Goal: Task Accomplishment & Management: Manage account settings

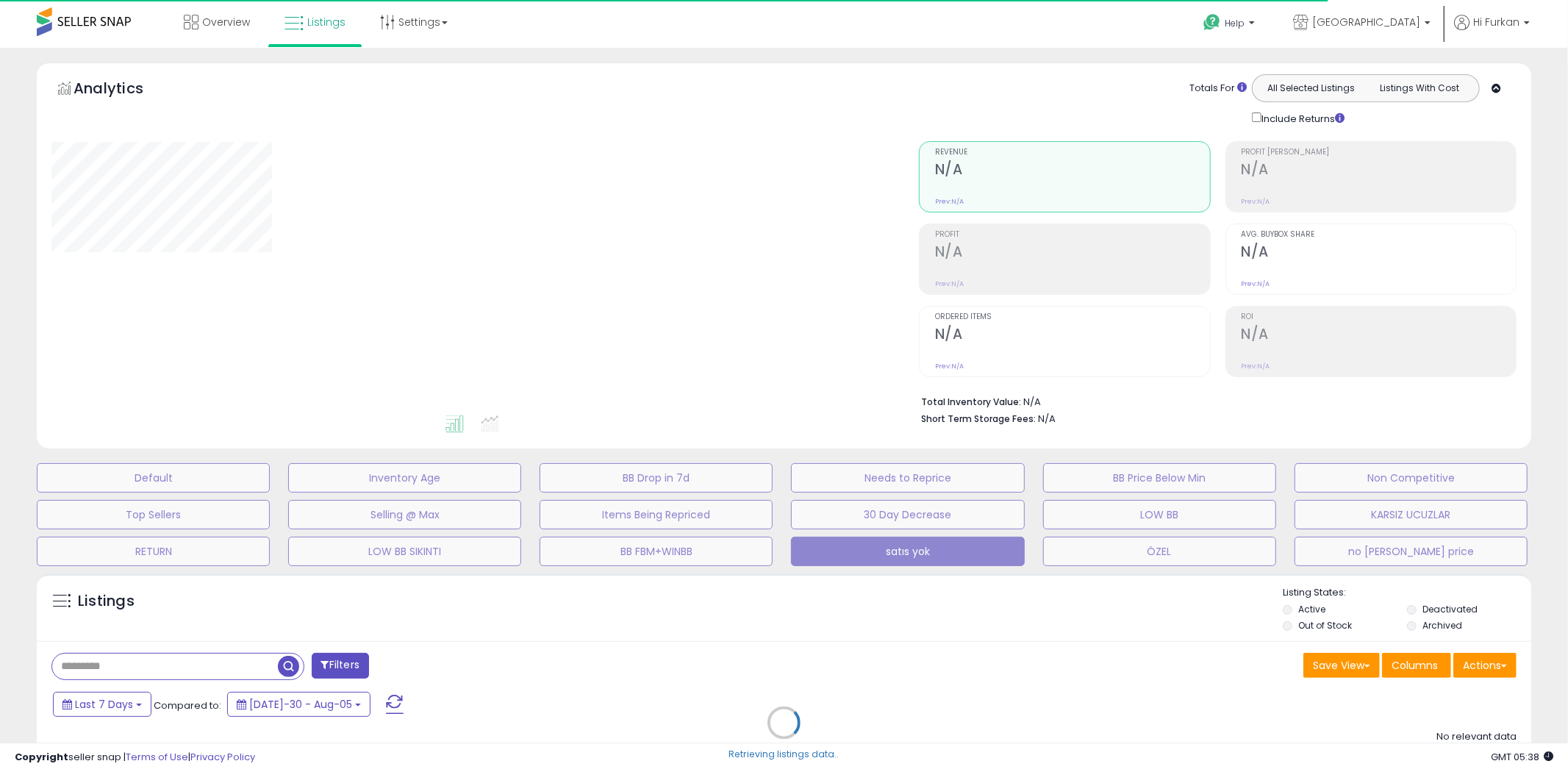
click at [166, 670] on div "Retrieving listings data.." at bounding box center [784, 734] width 1517 height 335
click at [201, 474] on button "Default" at bounding box center [153, 478] width 233 height 30
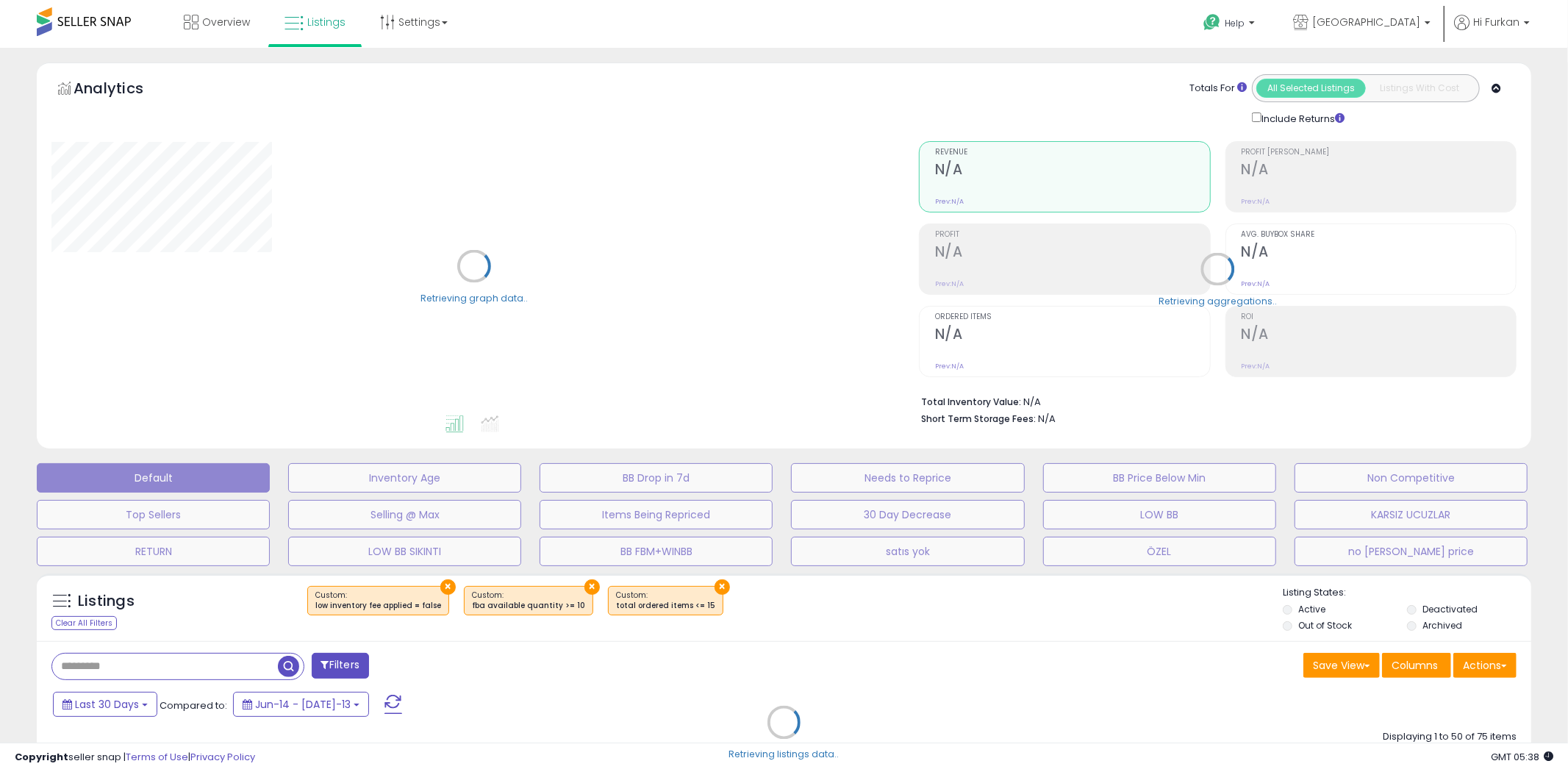
select select "**"
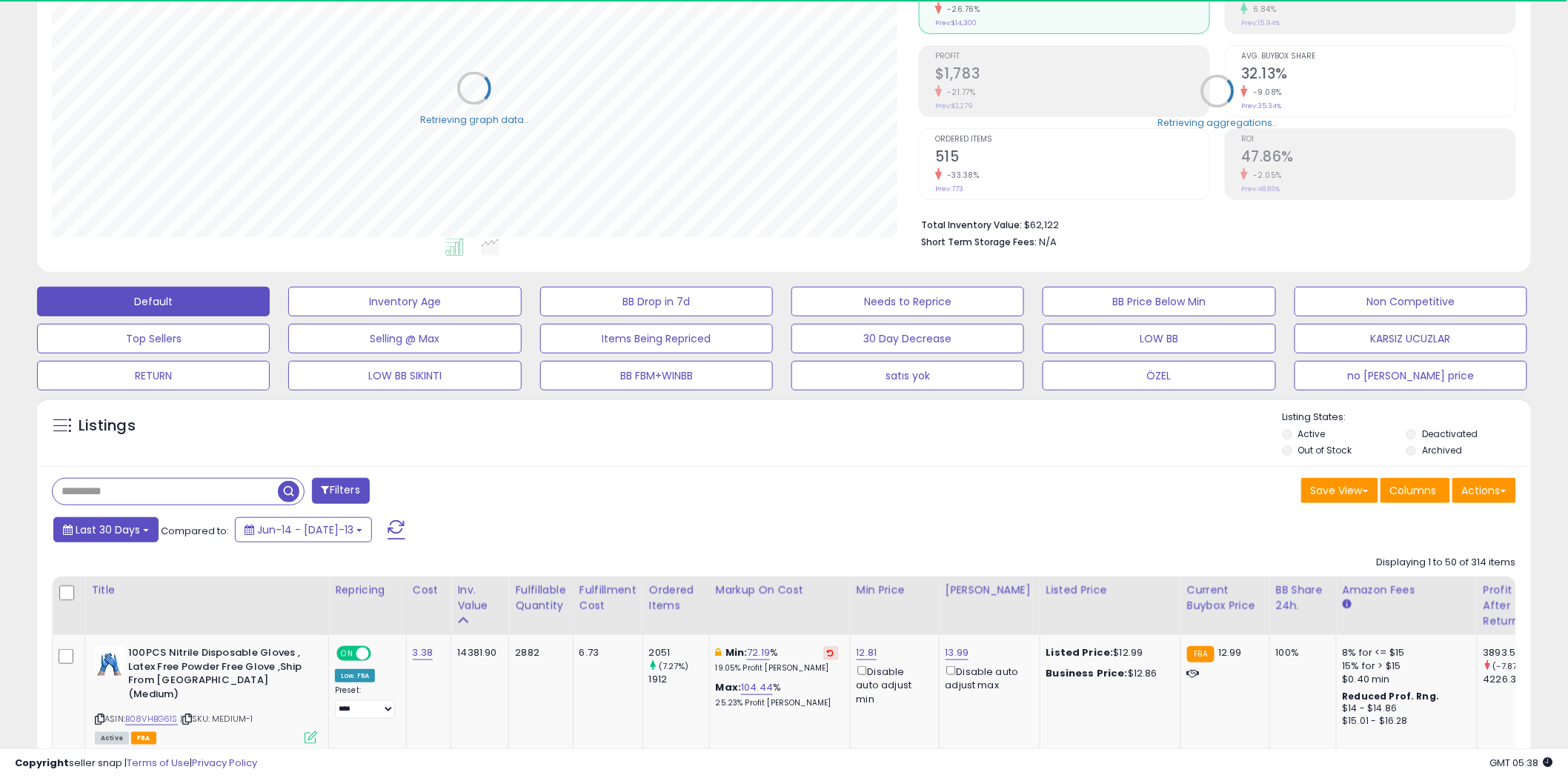
scroll to position [304, 867]
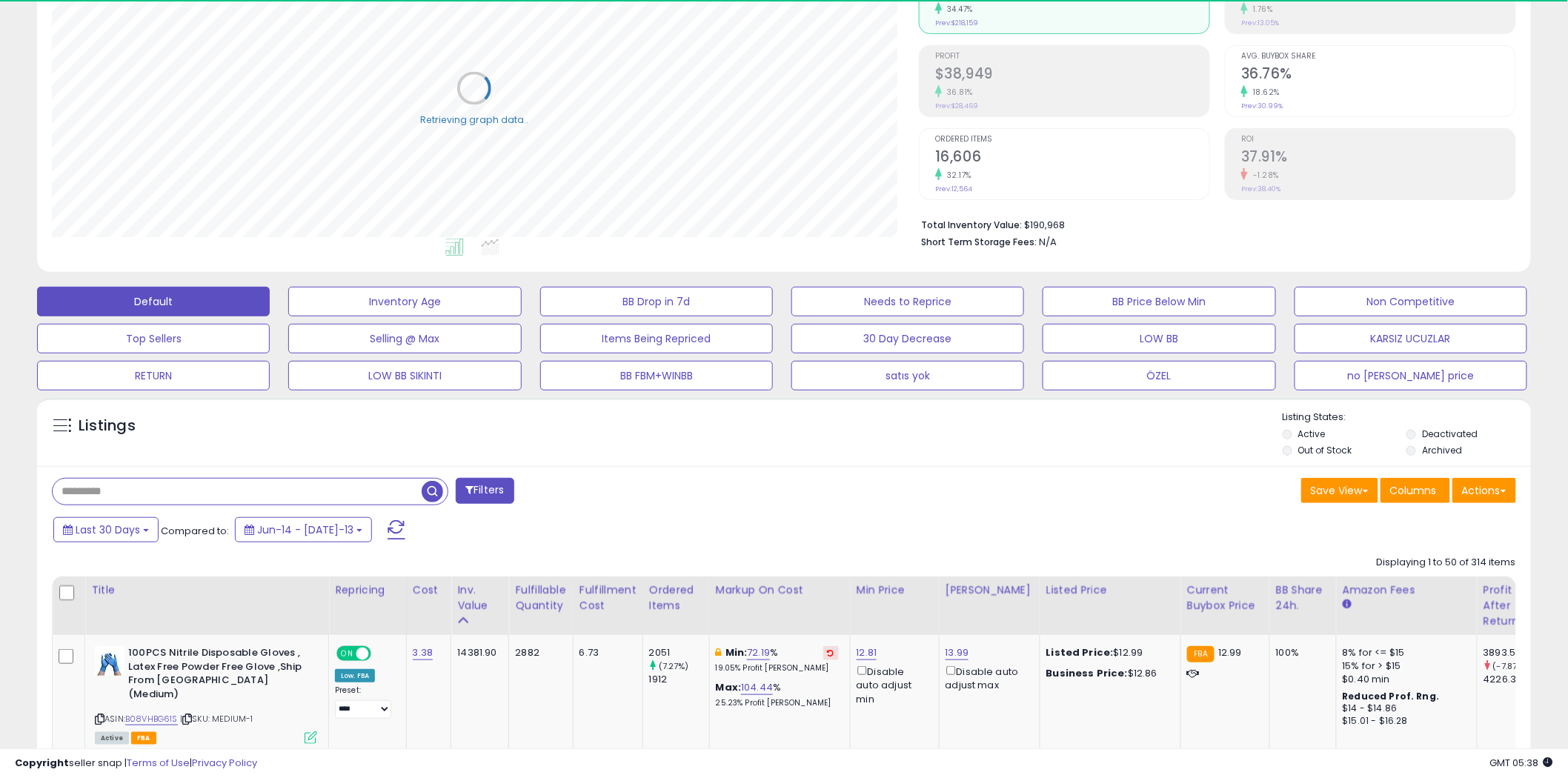
click at [148, 486] on input "text" at bounding box center [237, 492] width 369 height 26
paste input "**********"
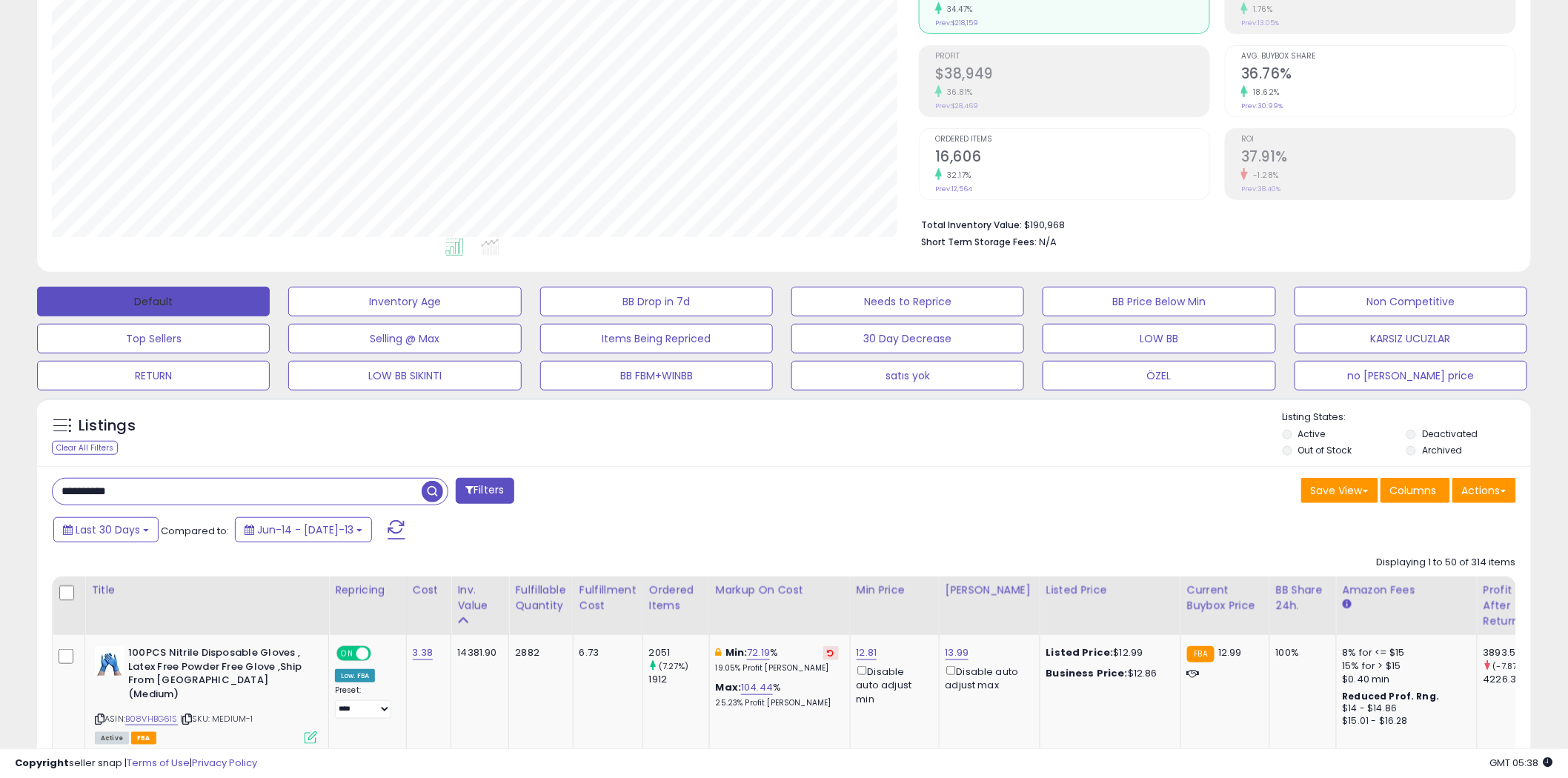
type input "**********"
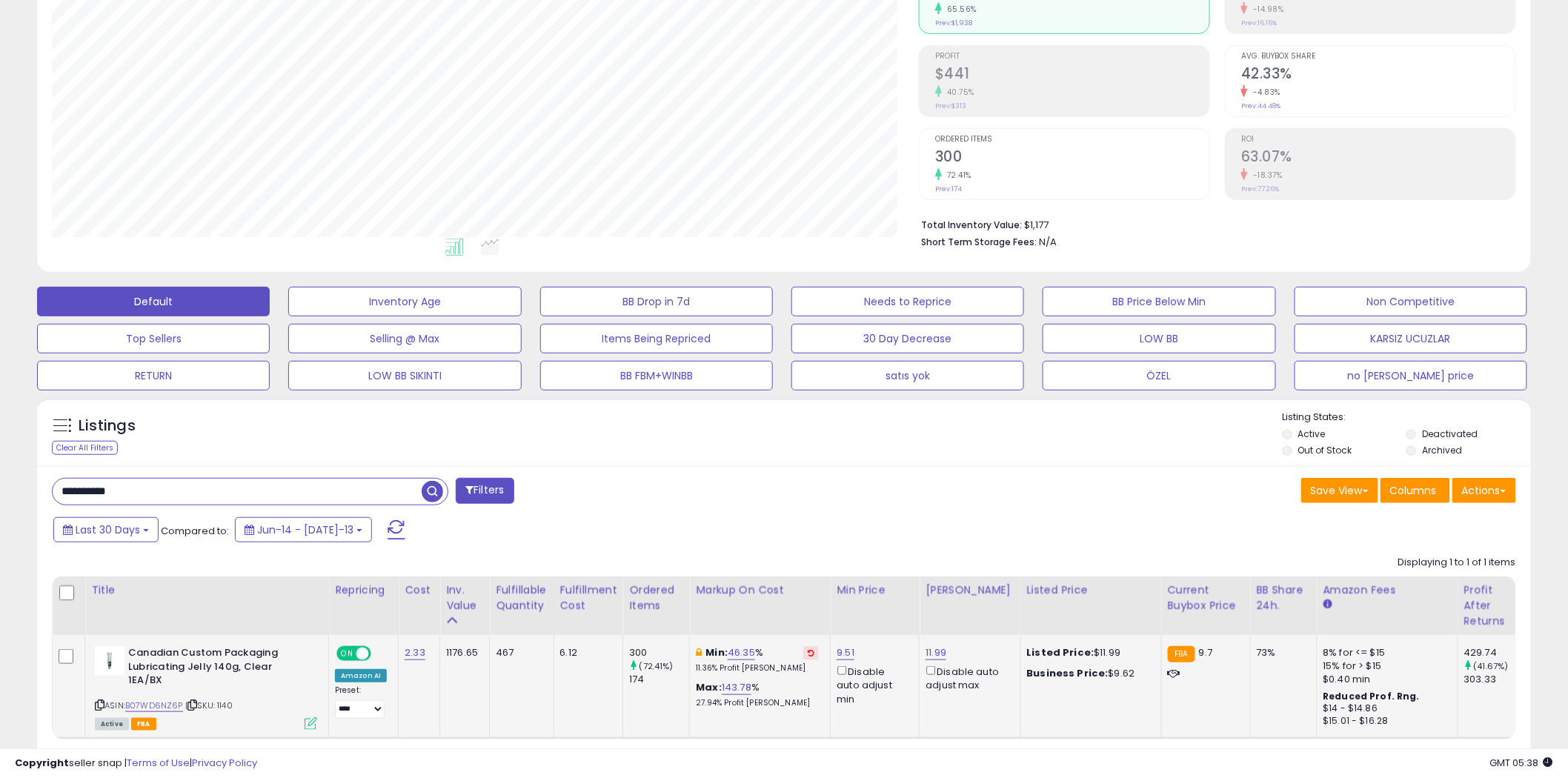
click at [1318, 710] on td "Canadian Custom Packaging Lubricating Jelly 140g, Clear 1EA/BX ASIN: B07WD6NZ6P…" at bounding box center [1388, 686] width 141 height 104
click at [315, 717] on icon at bounding box center [310, 723] width 12 height 12
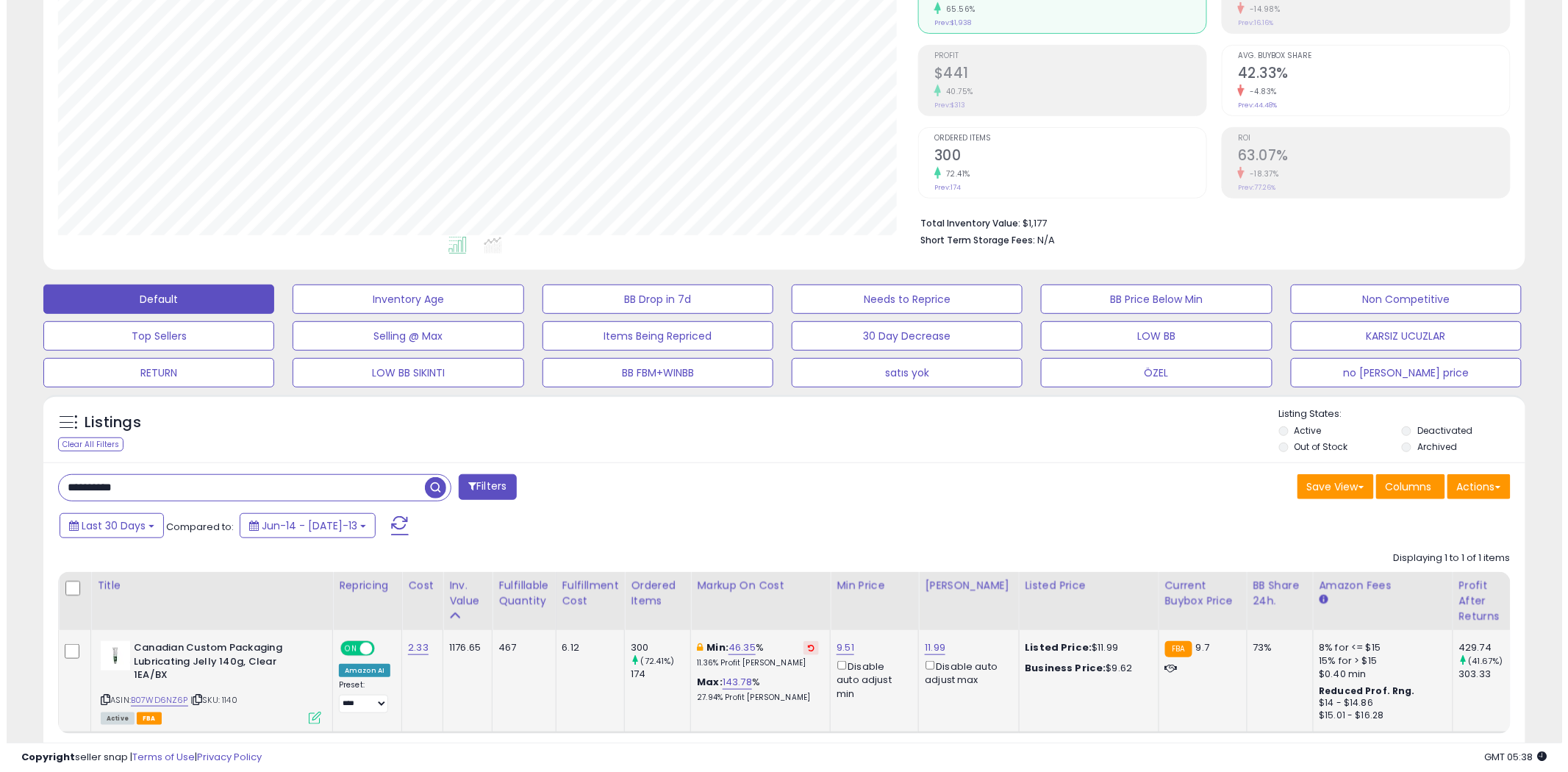
scroll to position [301, 868]
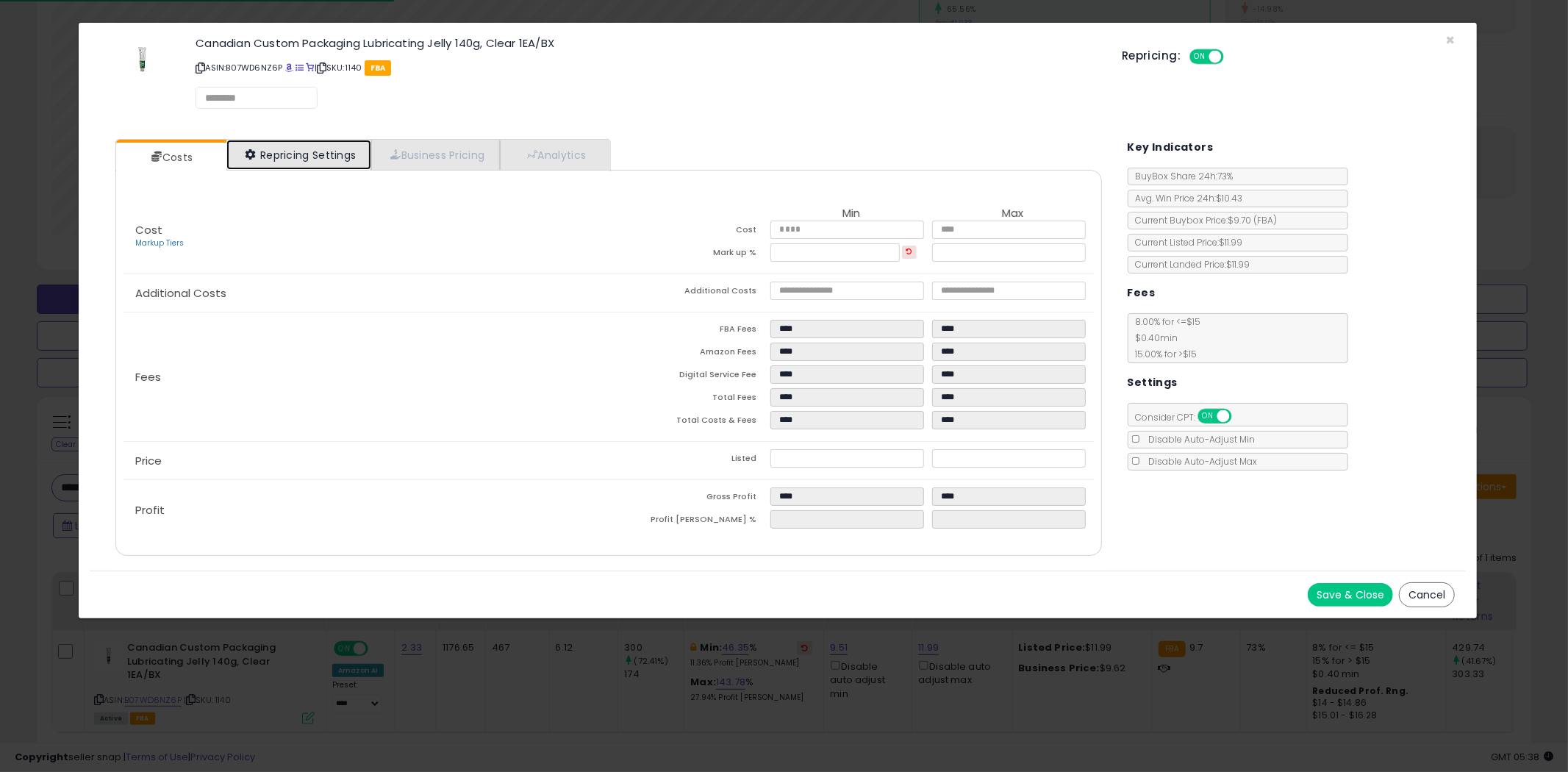
select select "*********"
click at [307, 163] on link "Repricing Settings" at bounding box center [299, 155] width 145 height 30
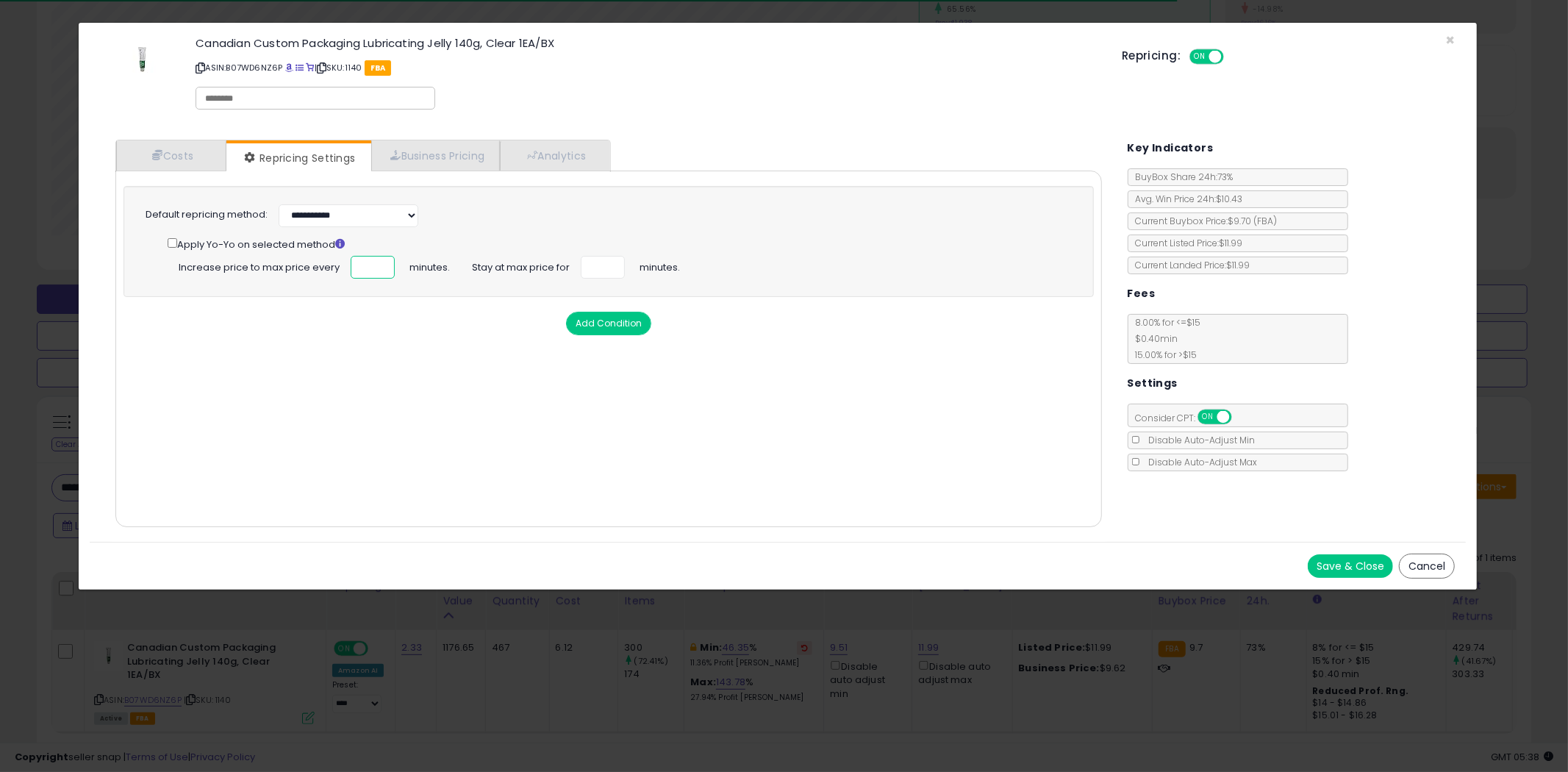
click at [370, 258] on input "****" at bounding box center [372, 267] width 44 height 23
click at [637, 142] on div "Costs Repricing Settings Business Pricing Analytics" at bounding box center [608, 333] width 987 height 388
click at [591, 154] on link "Analytics" at bounding box center [553, 155] width 109 height 30
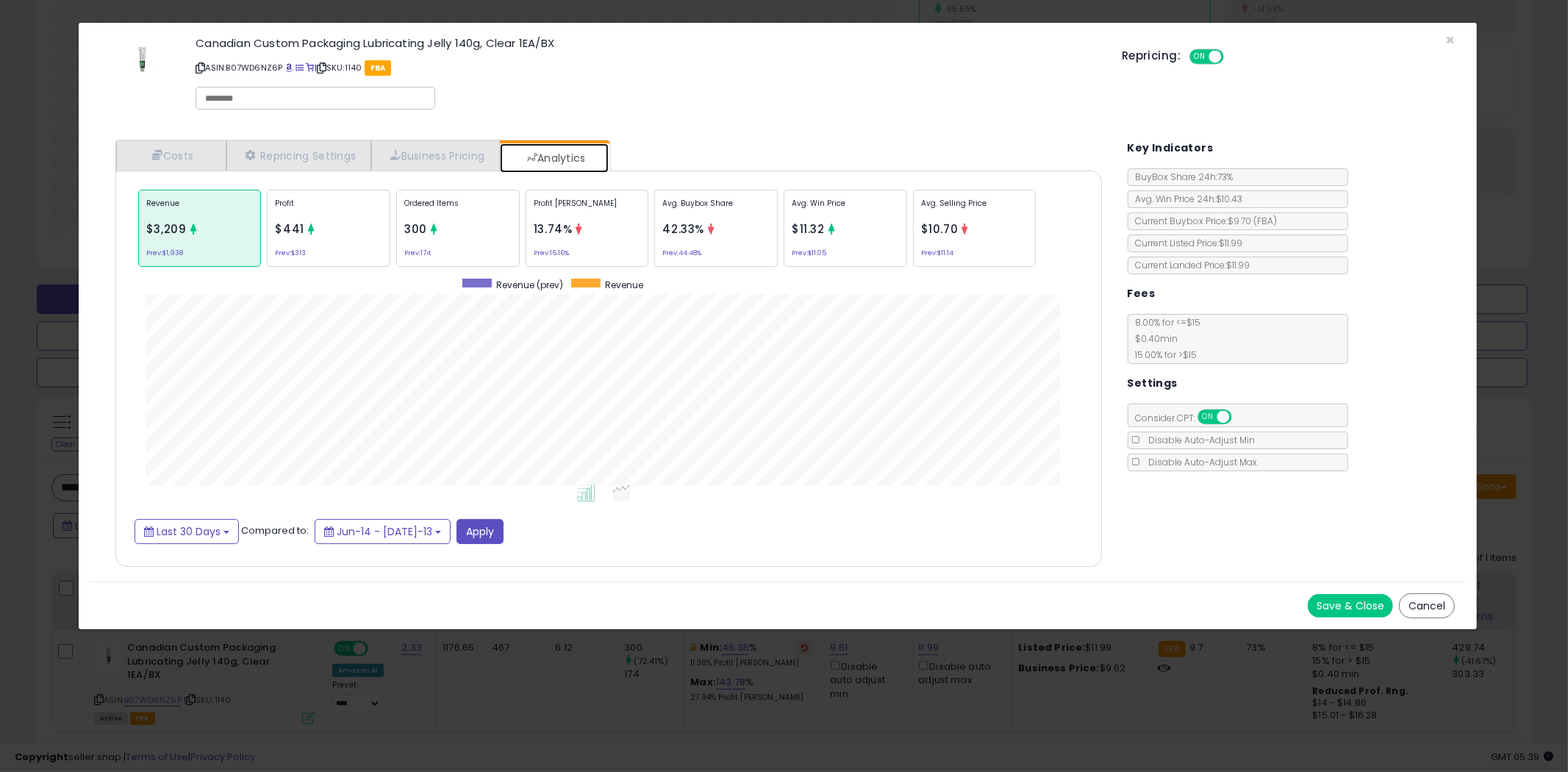
scroll to position [451, 1016]
click at [654, 224] on div "Ordered Items 300 Prev: 174" at bounding box center [715, 228] width 124 height 77
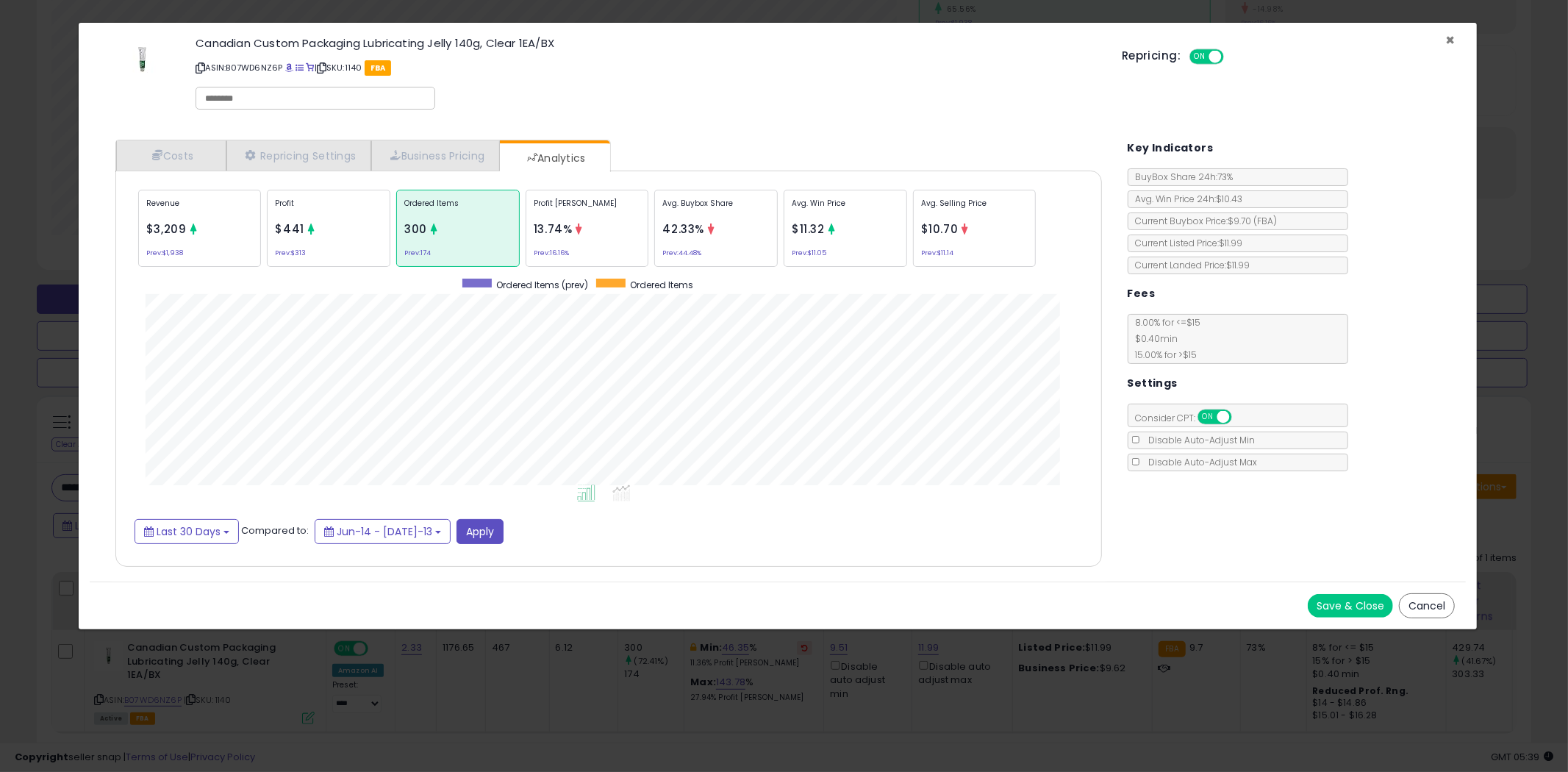
click at [1452, 37] on span "×" at bounding box center [1450, 40] width 9 height 21
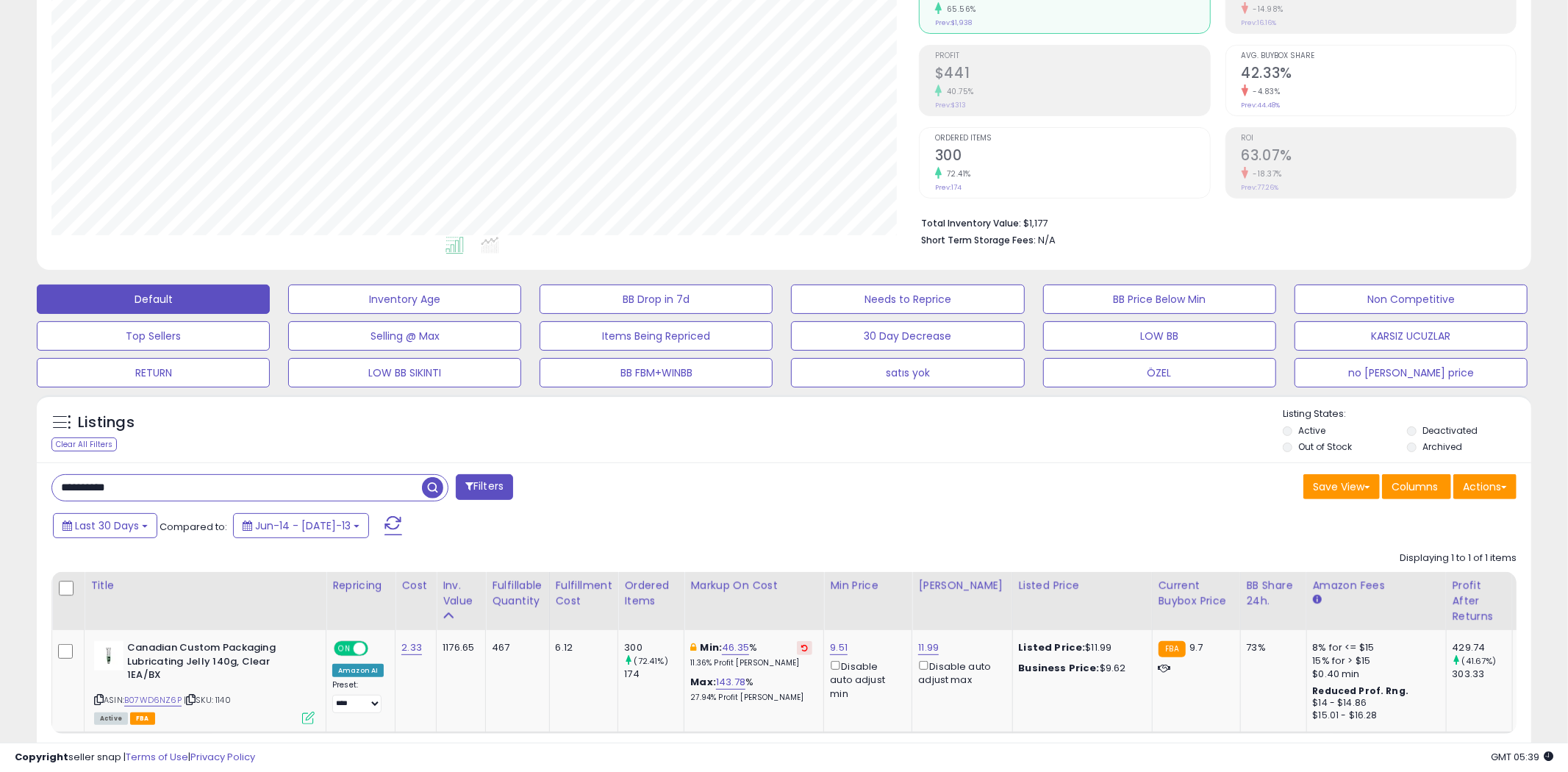
scroll to position [734856, 734210]
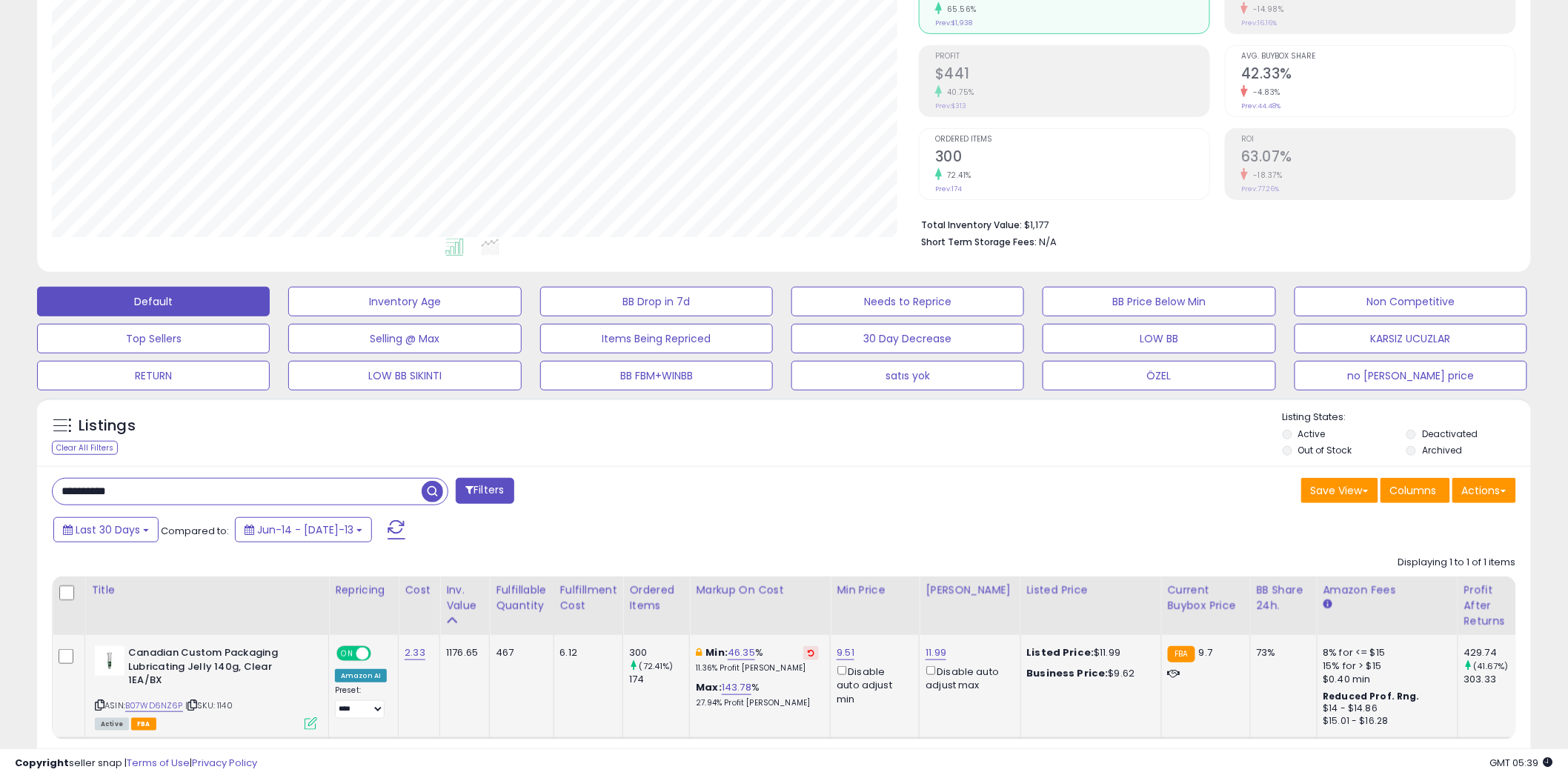
click at [313, 702] on div "ASIN: B07WD6NZ6P | SKU: 1140 Active FBA" at bounding box center [205, 687] width 222 height 82
click at [312, 717] on icon at bounding box center [310, 723] width 12 height 12
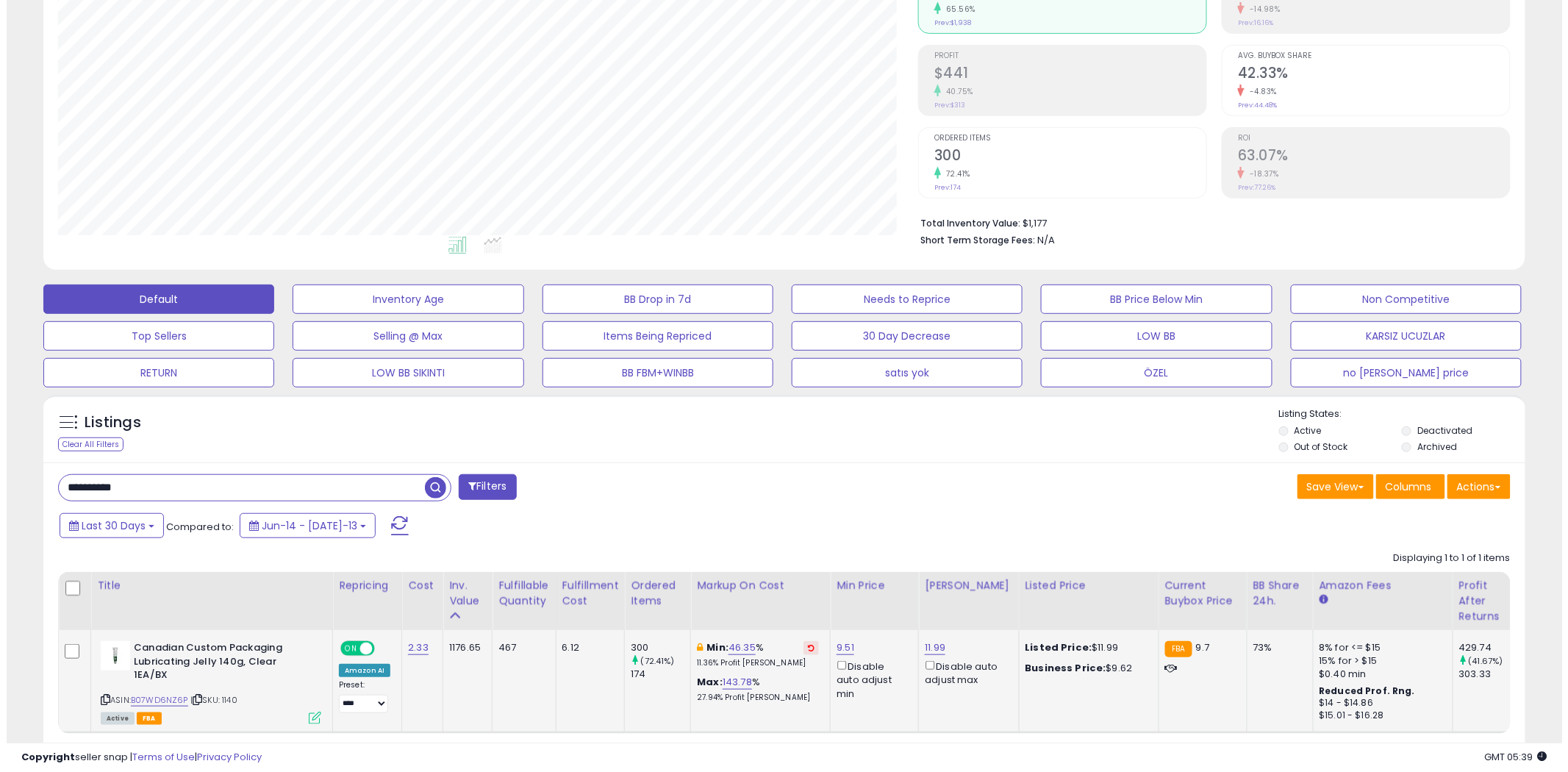
scroll to position [301, 868]
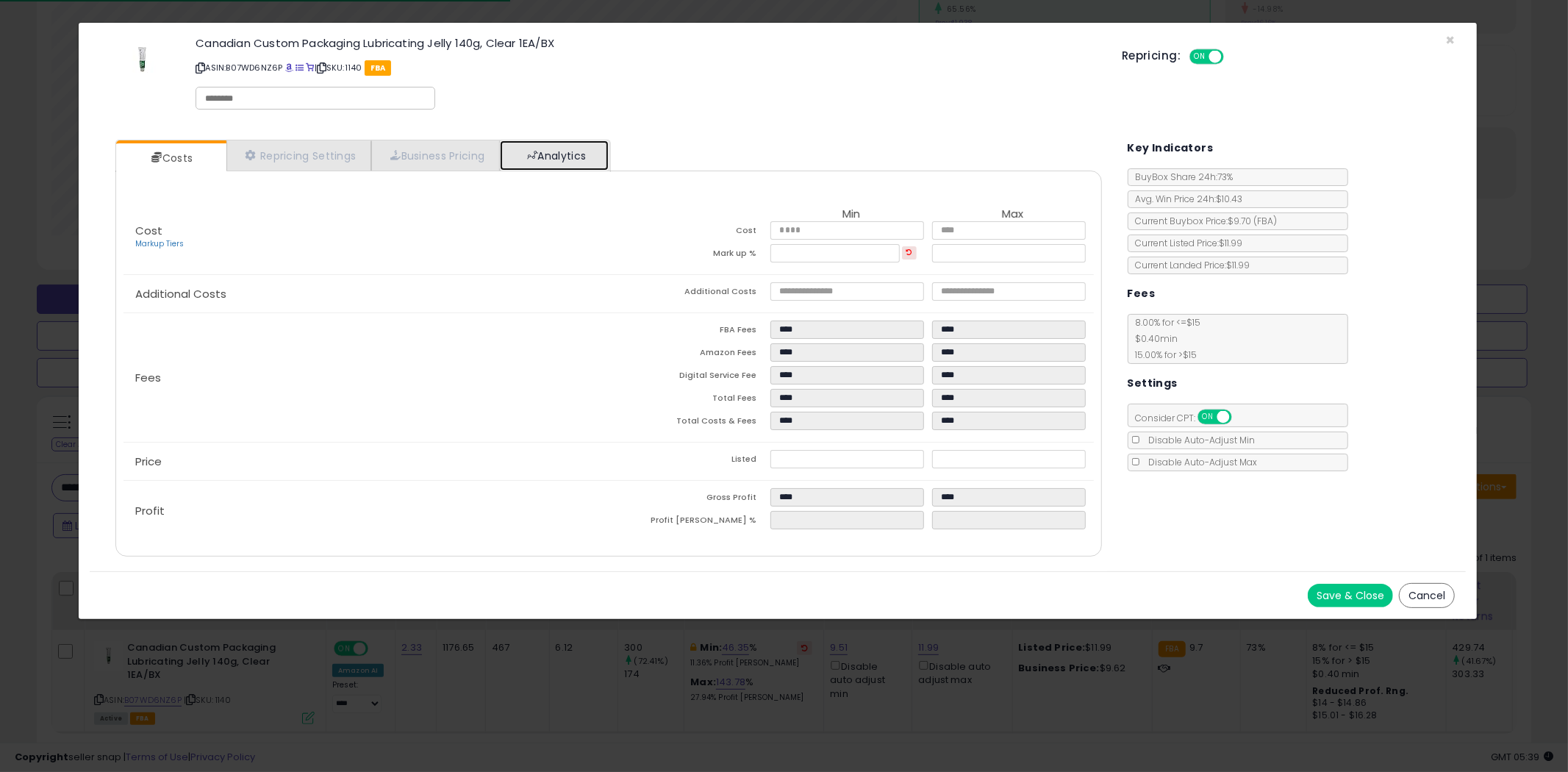
click at [584, 166] on link "Analytics" at bounding box center [553, 155] width 109 height 30
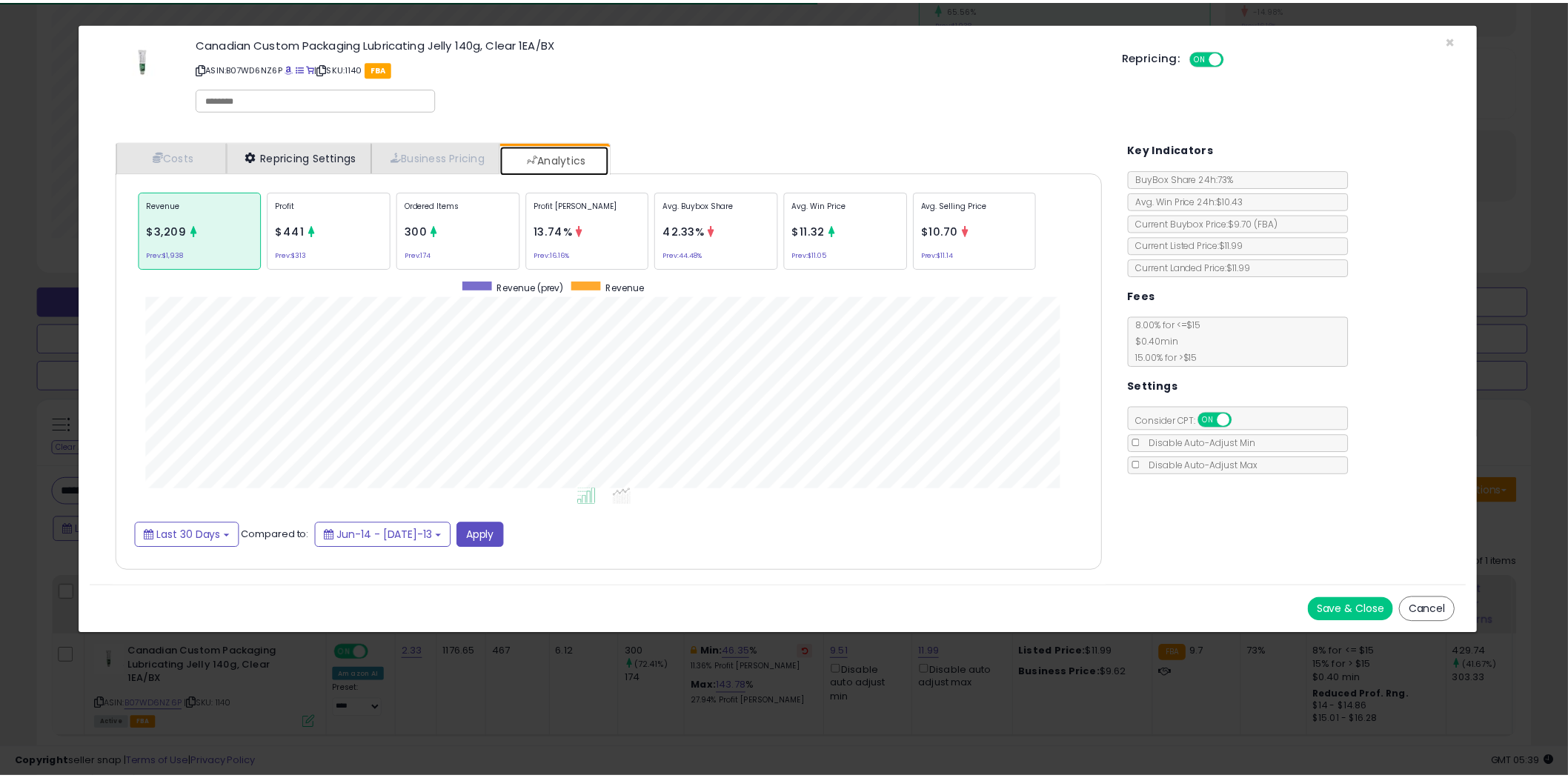
scroll to position [455, 1024]
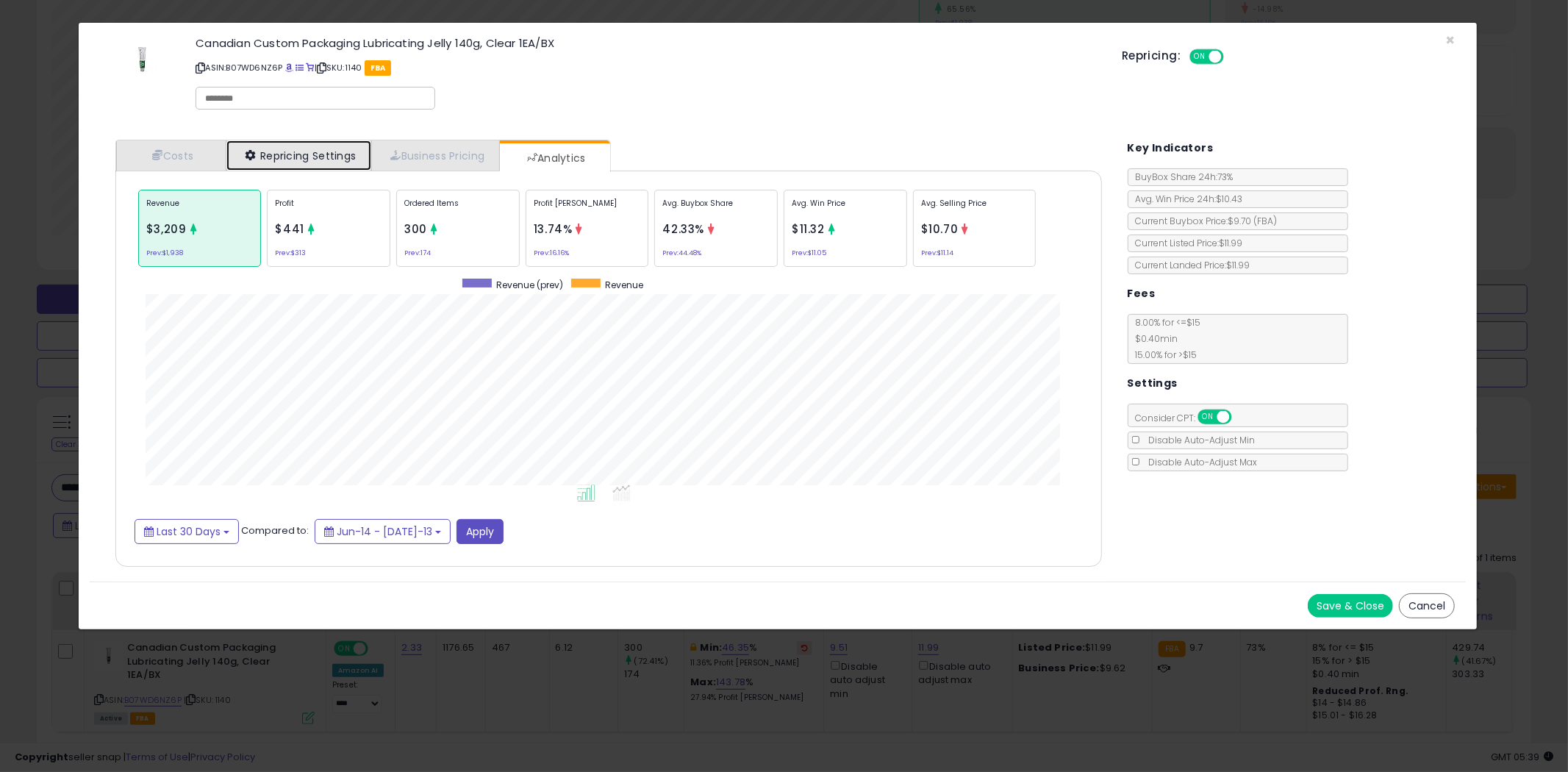
click at [306, 149] on link "Repricing Settings" at bounding box center [299, 155] width 145 height 30
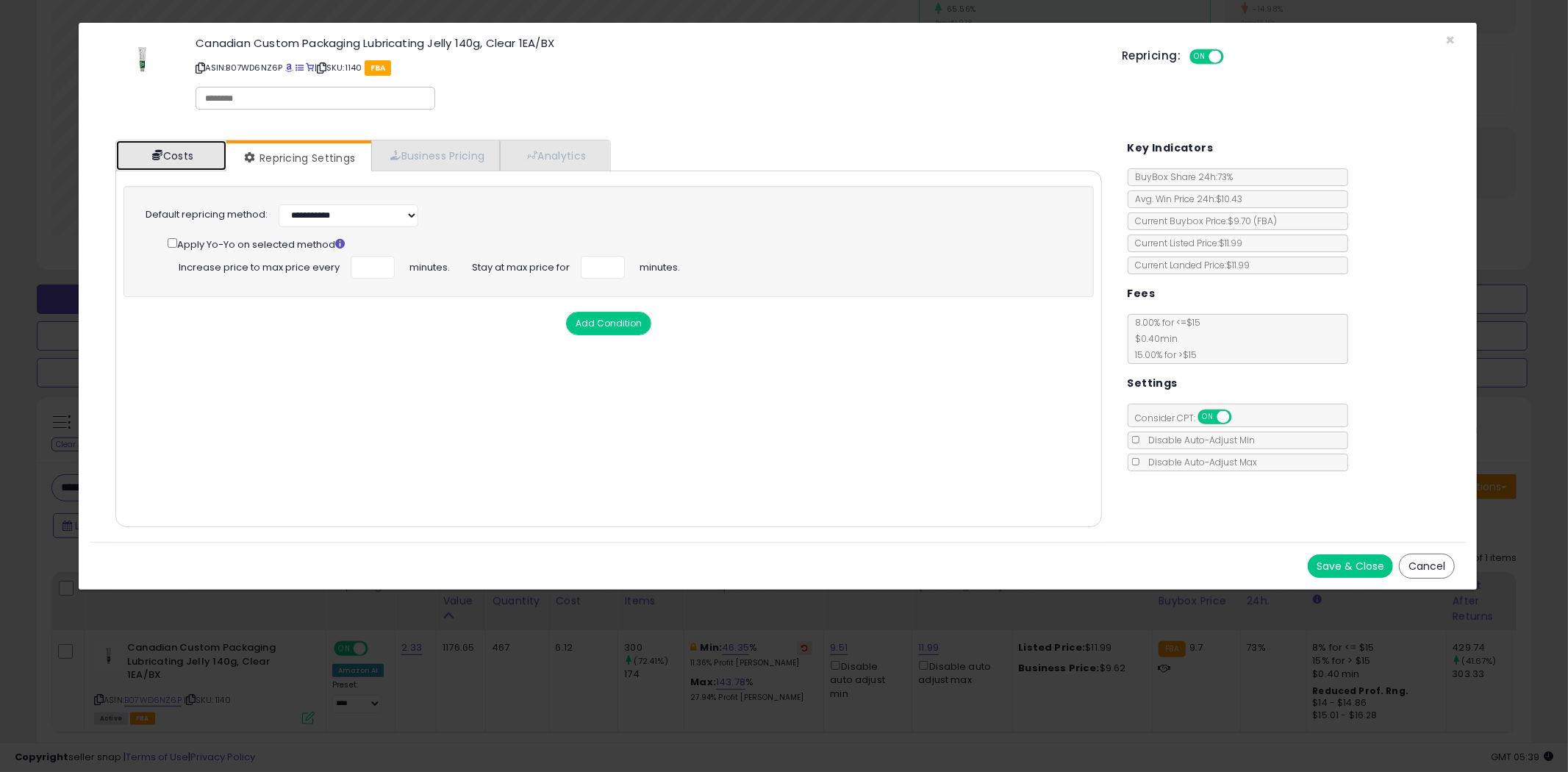
click at [223, 154] on link "Costs" at bounding box center [171, 155] width 111 height 30
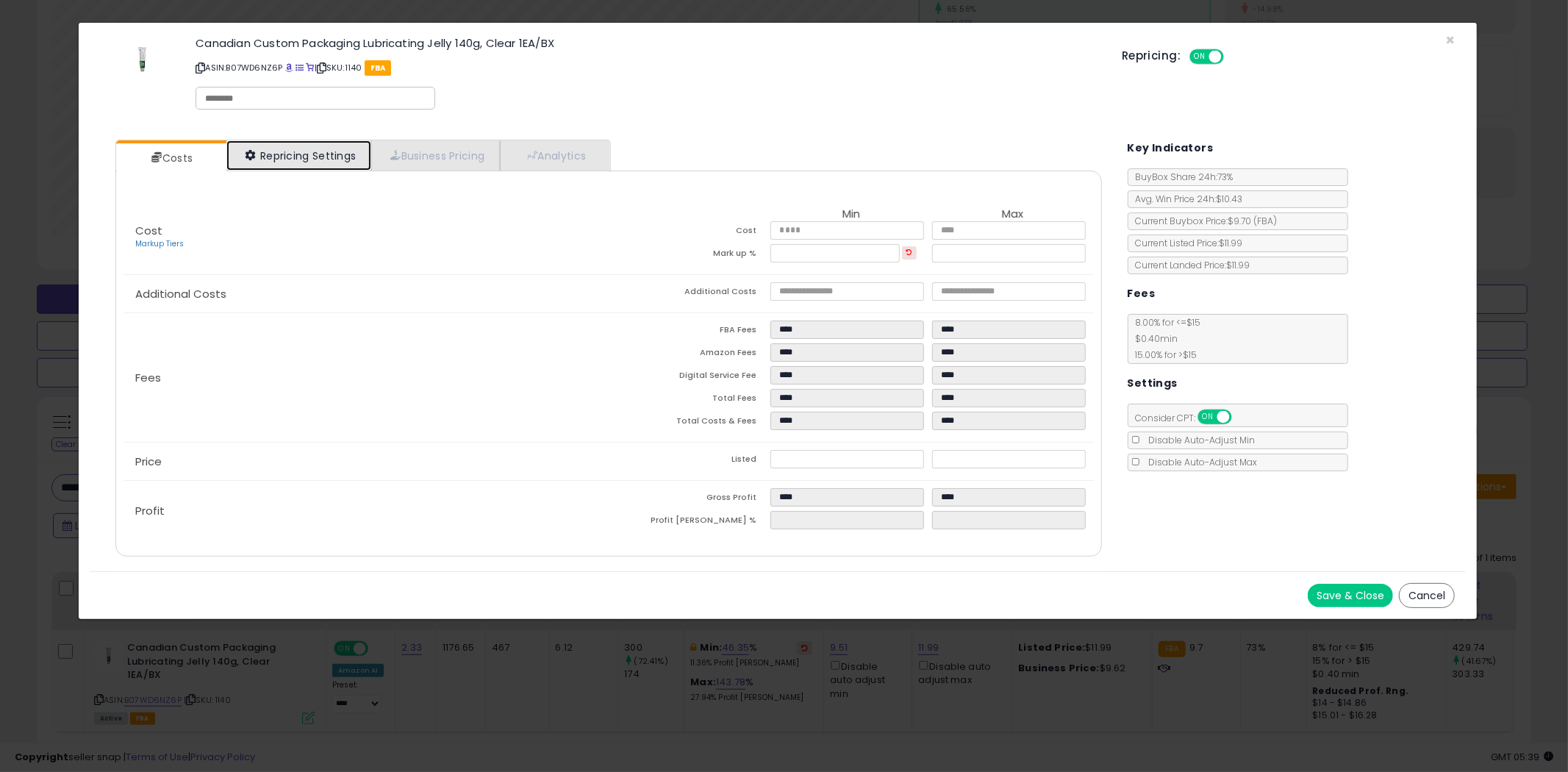
click at [305, 149] on link "Repricing Settings" at bounding box center [299, 155] width 145 height 30
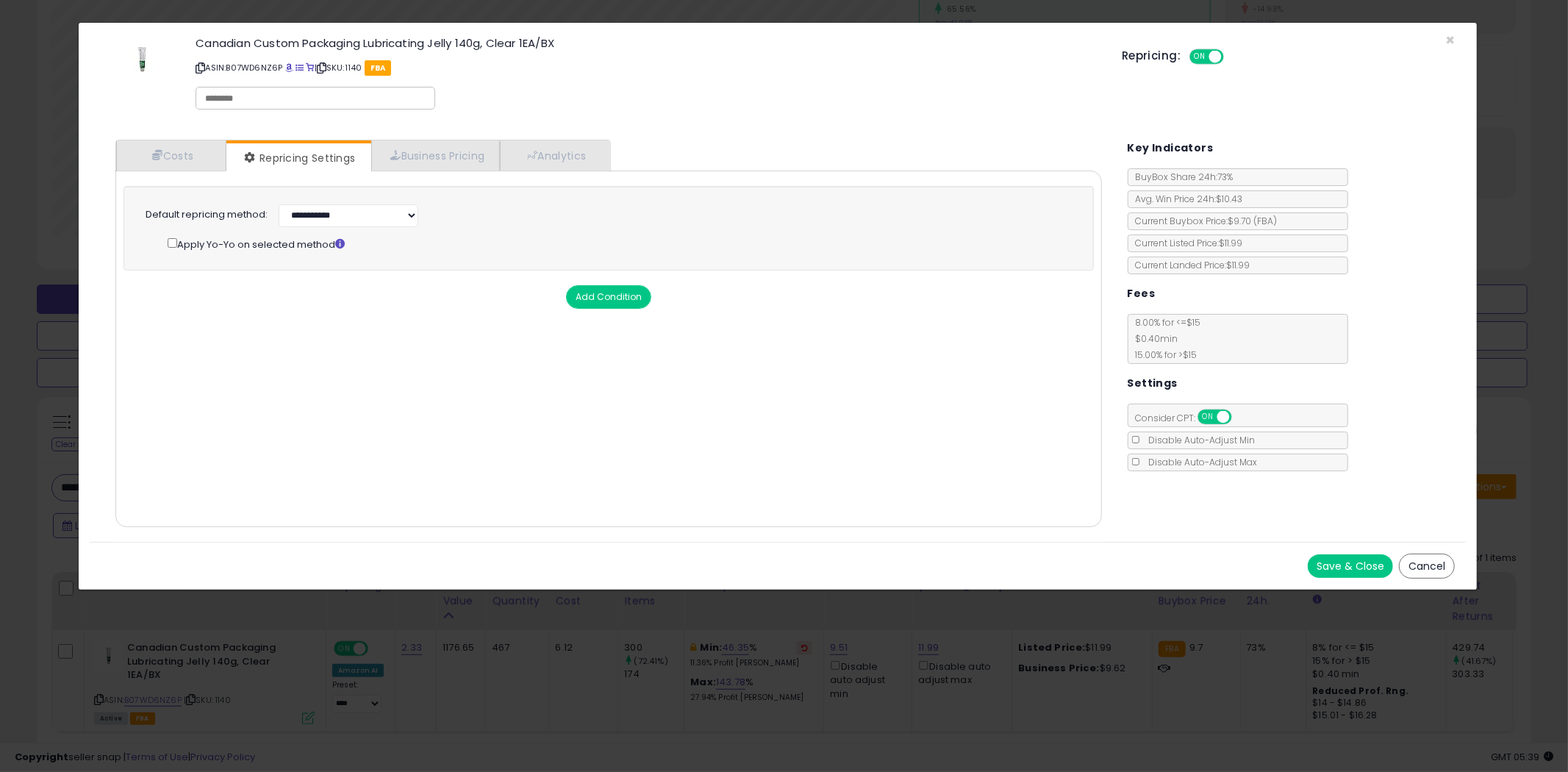
click at [1356, 564] on button "Save & Close" at bounding box center [1350, 566] width 86 height 23
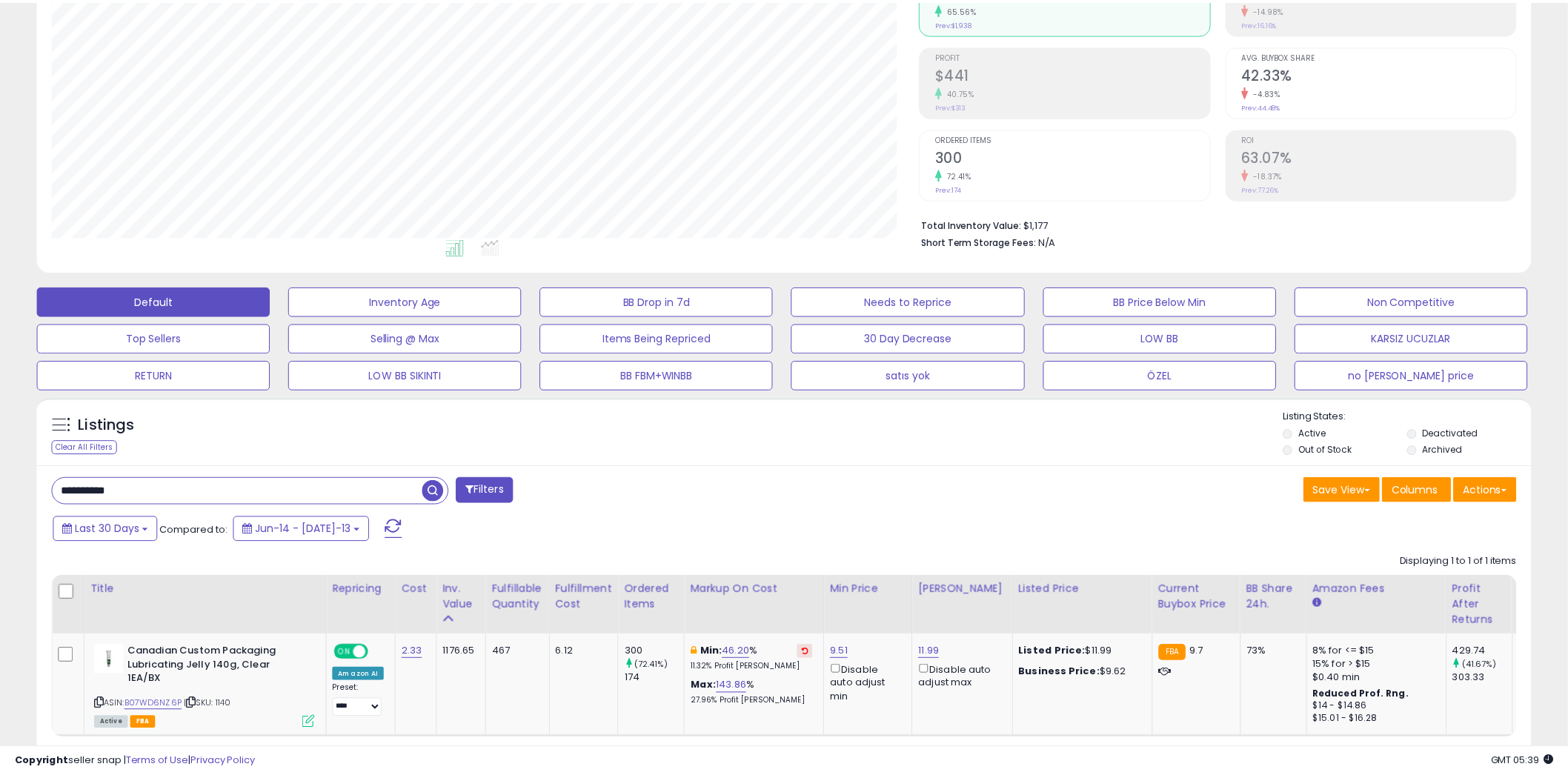
scroll to position [740567, 740358]
